Goal: Task Accomplishment & Management: Use online tool/utility

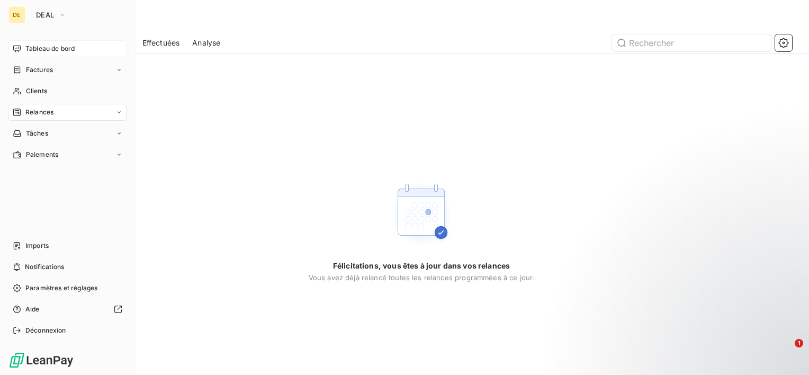
click at [57, 47] on span "Tableau de bord" at bounding box center [49, 49] width 49 height 10
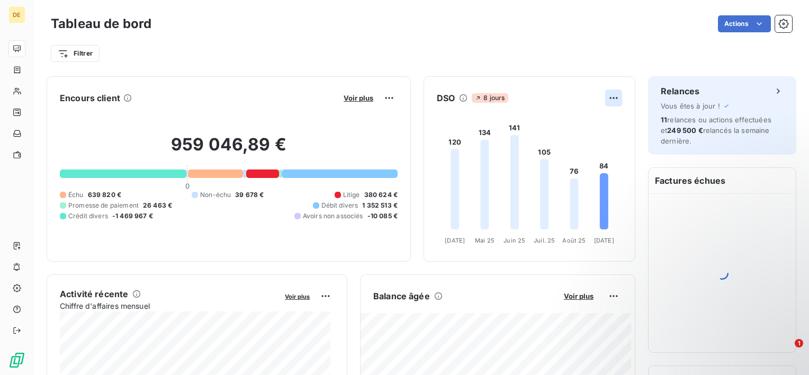
click at [609, 100] on html "DE Tableau de bord Actions Filtrer Encours client Voir plus 959 046,89 € 0 Échu…" at bounding box center [404, 187] width 809 height 375
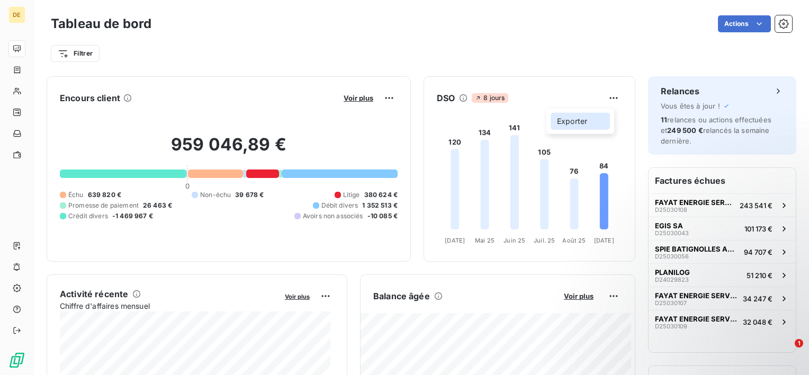
click at [578, 124] on div "Exporter" at bounding box center [580, 121] width 59 height 17
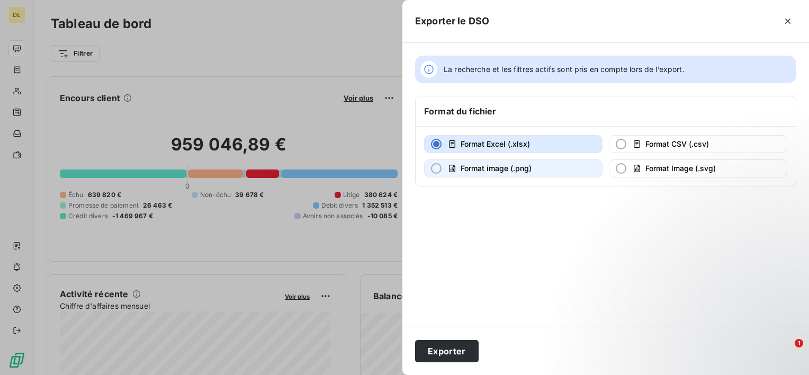
click at [543, 167] on button "Format image (.png)" at bounding box center [513, 168] width 178 height 18
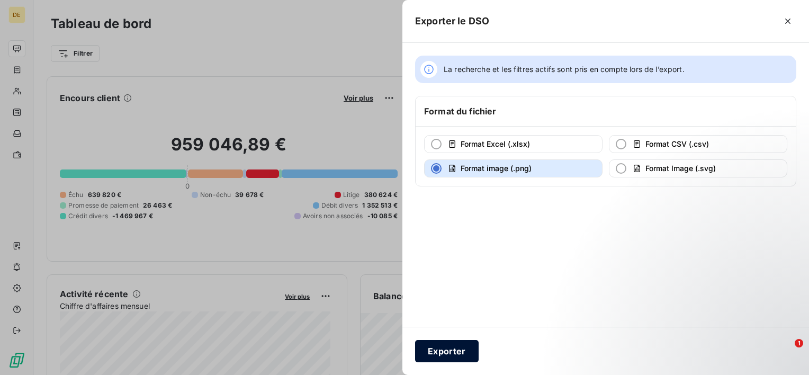
click at [464, 349] on button "Exporter" at bounding box center [447, 351] width 64 height 22
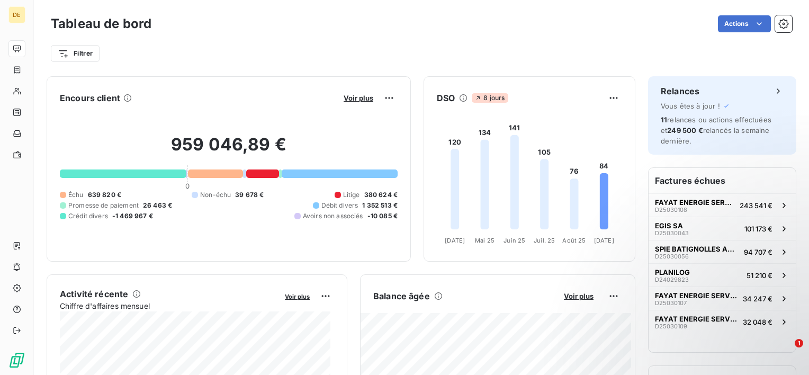
drag, startPoint x: 454, startPoint y: 68, endPoint x: 423, endPoint y: 68, distance: 30.7
click at [454, 68] on div "Tableau de bord Actions Filtrer" at bounding box center [421, 35] width 775 height 70
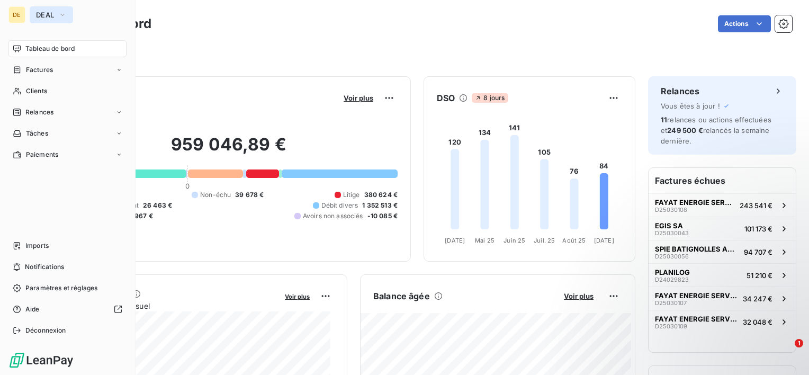
click at [47, 19] on span "DEAL" at bounding box center [45, 15] width 18 height 8
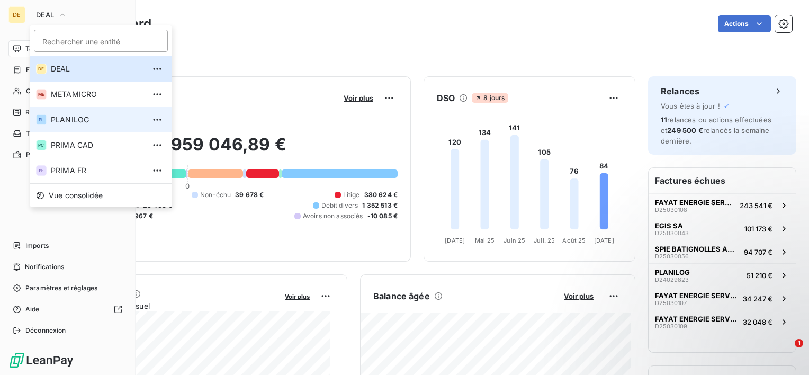
click at [77, 119] on span "PLANILOG" at bounding box center [98, 119] width 94 height 11
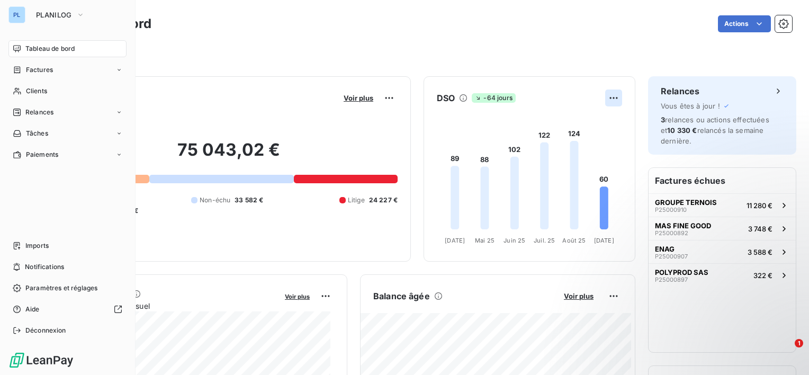
click at [602, 102] on html "PL PLANILOG Tableau de bord Factures Clients Relances Tâches Paiements Imports …" at bounding box center [404, 187] width 809 height 375
click at [587, 118] on div "Exporter" at bounding box center [580, 121] width 59 height 17
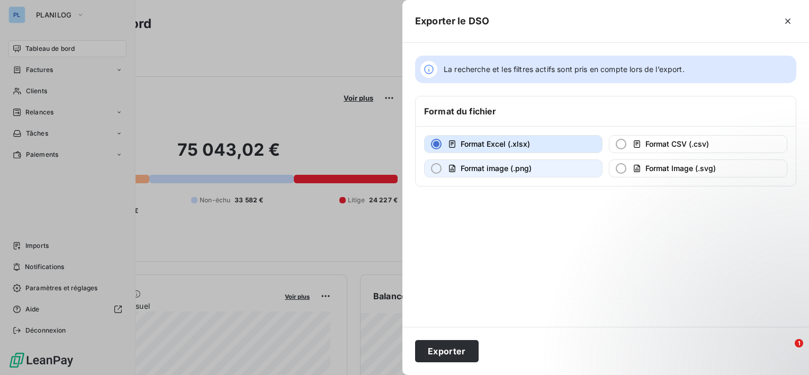
click at [544, 172] on button "Format image (.png)" at bounding box center [513, 168] width 178 height 18
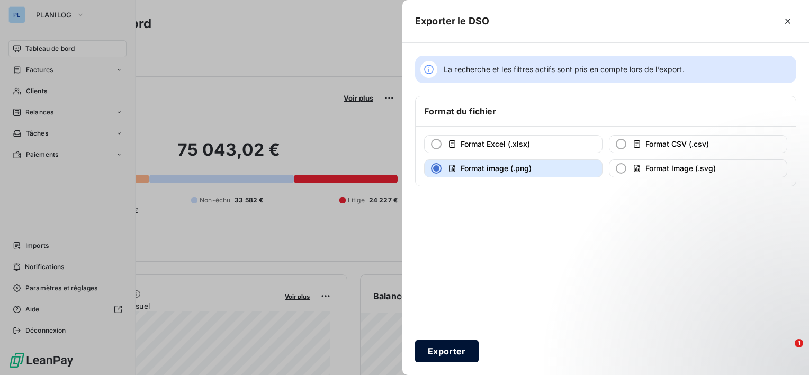
click at [463, 352] on button "Exporter" at bounding box center [447, 351] width 64 height 22
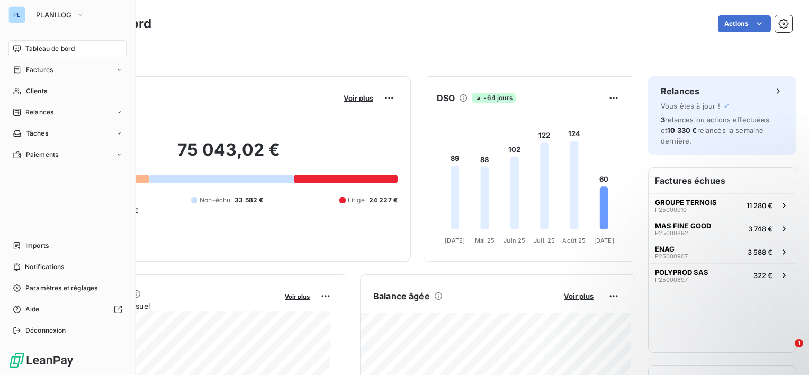
click at [475, 46] on div "Filtrer" at bounding box center [421, 53] width 741 height 20
